Goal: Find specific page/section: Find specific page/section

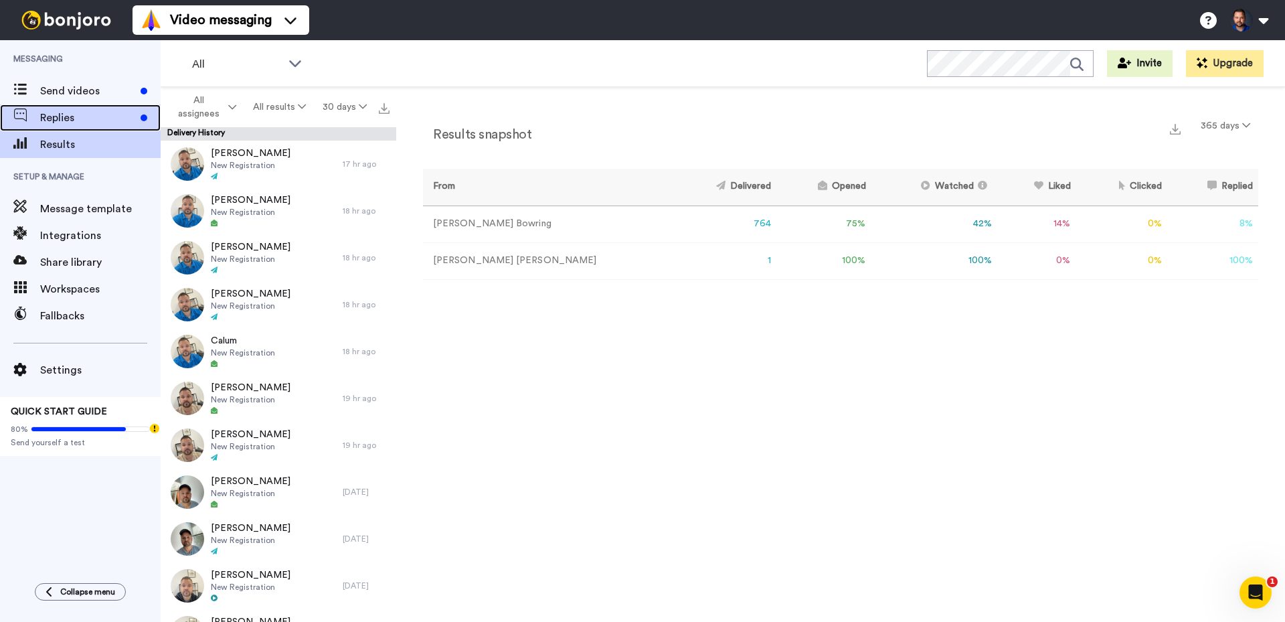
click at [72, 116] on span "Replies" at bounding box center [87, 118] width 95 height 16
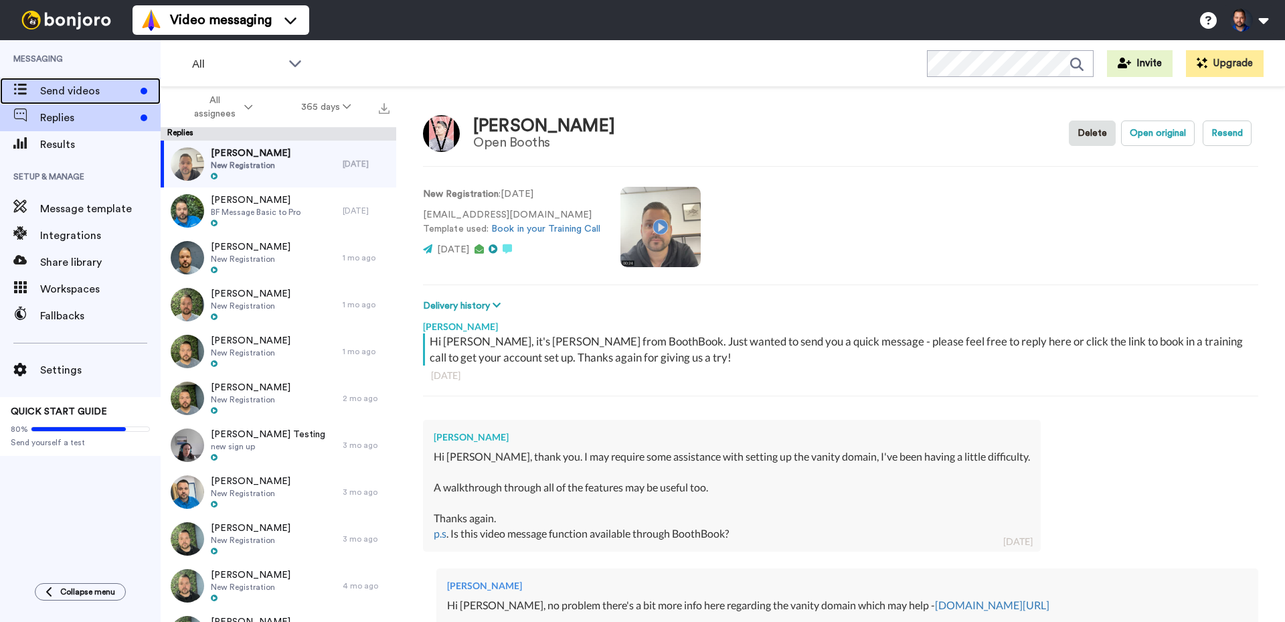
click at [57, 86] on span "Send videos" at bounding box center [87, 91] width 95 height 16
